Goal: Transaction & Acquisition: Purchase product/service

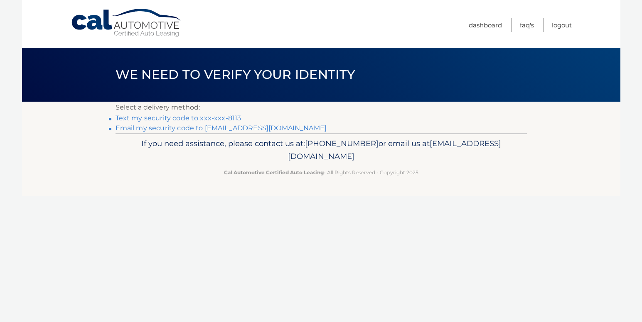
click at [220, 116] on link "Text my security code to xxx-xxx-8113" at bounding box center [179, 118] width 126 height 8
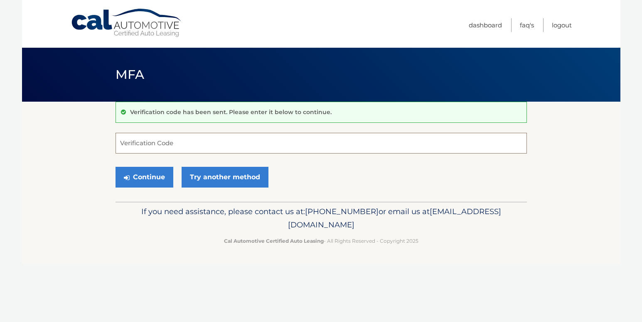
click at [208, 143] on input "Verification Code" at bounding box center [321, 143] width 411 height 21
type input "099383"
click at [116, 167] on button "Continue" at bounding box center [145, 177] width 58 height 21
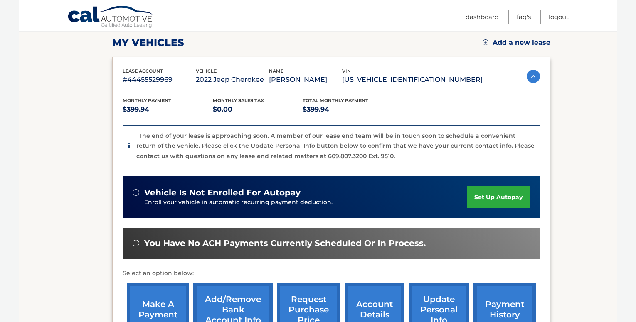
scroll to position [166, 0]
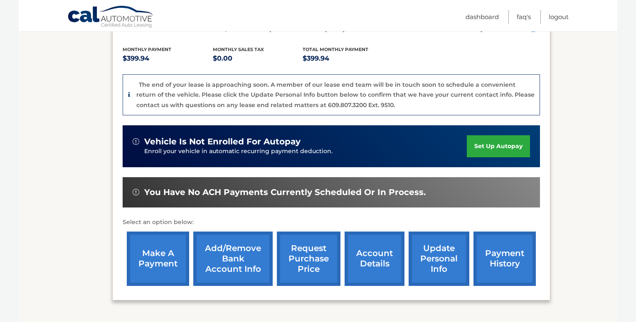
click at [166, 252] on link "make a payment" at bounding box center [158, 259] width 62 height 54
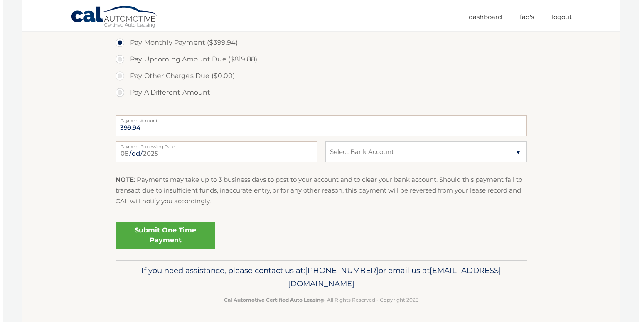
scroll to position [327, 0]
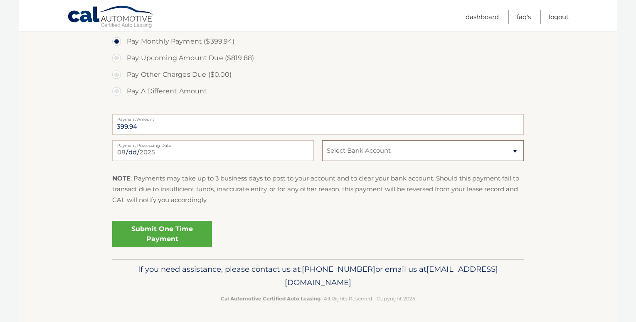
click at [519, 153] on select "Select Bank Account Checking SANTANDER *****5069 Checking SANTANDER *****9930" at bounding box center [423, 150] width 202 height 21
select select "Y2QyYzE0MjItOTk4Yy00YmJkLWExODEtMTA5Njg5ZDQ4YTcw"
click at [322, 140] on select "Select Bank Account Checking SANTANDER *****5069 Checking SANTANDER *****9930" at bounding box center [423, 150] width 202 height 21
click at [172, 232] on link "Submit One Time Payment" at bounding box center [162, 234] width 100 height 27
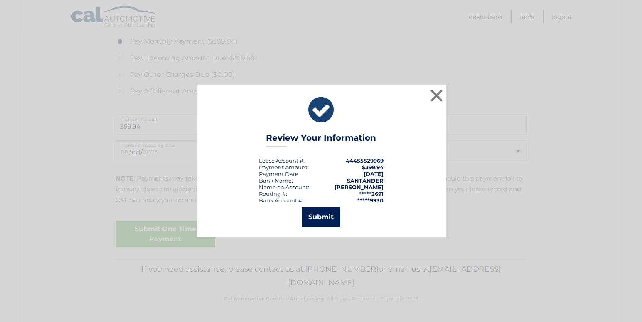
click at [316, 223] on button "Submit" at bounding box center [321, 217] width 39 height 20
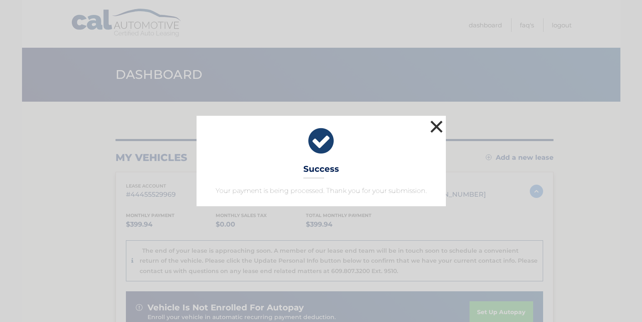
click at [433, 128] on button "×" at bounding box center [436, 126] width 17 height 17
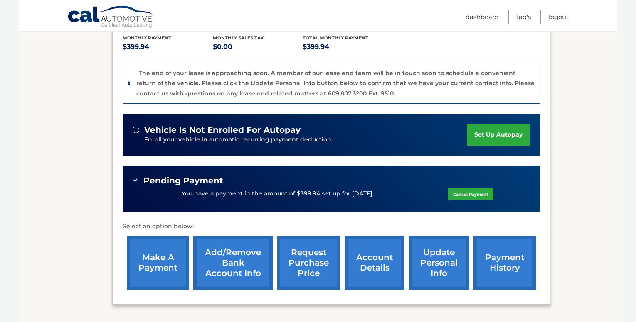
scroll to position [249, 0]
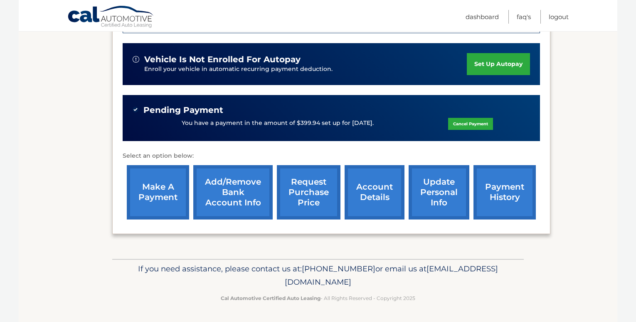
click at [382, 193] on link "account details" at bounding box center [375, 192] width 60 height 54
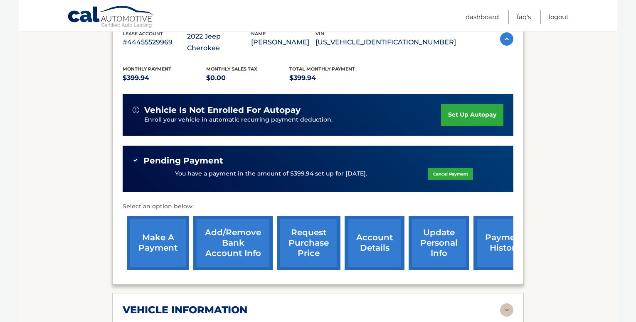
scroll to position [249, 0]
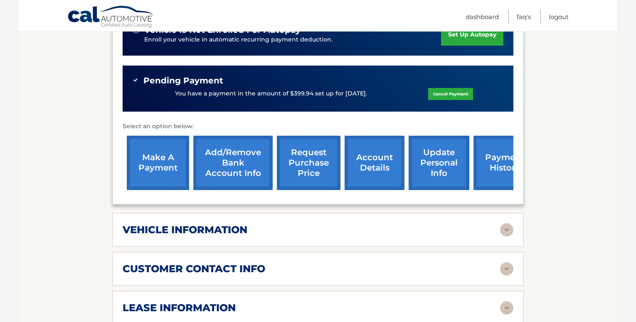
click at [504, 224] on img at bounding box center [506, 230] width 13 height 13
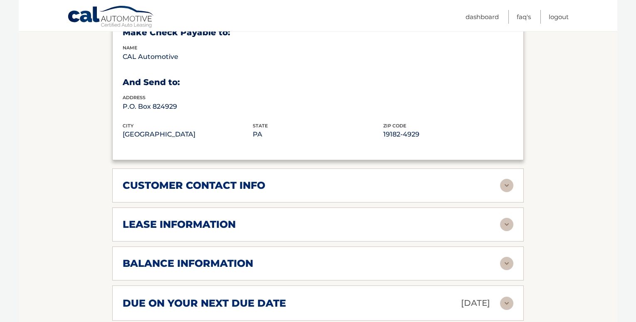
scroll to position [540, 0]
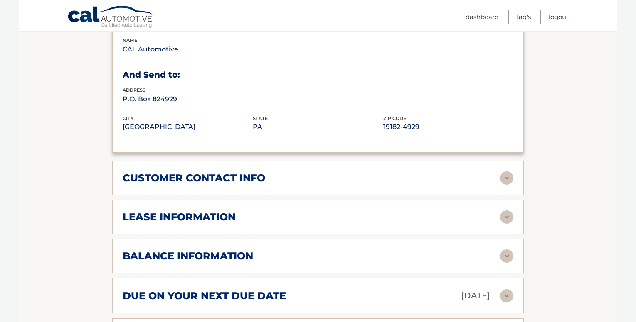
click at [510, 211] on img at bounding box center [506, 217] width 13 height 13
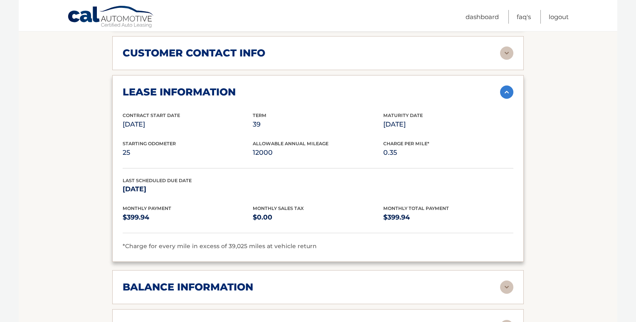
scroll to position [665, 0]
click at [506, 281] on img at bounding box center [506, 287] width 13 height 13
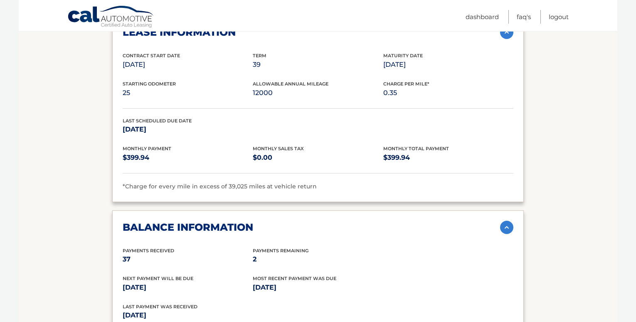
scroll to position [790, 0]
